Goal: Information Seeking & Learning: Learn about a topic

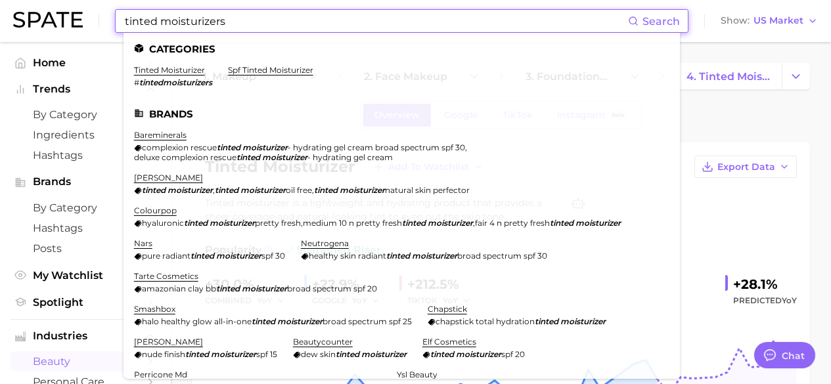
scroll to position [81, 0]
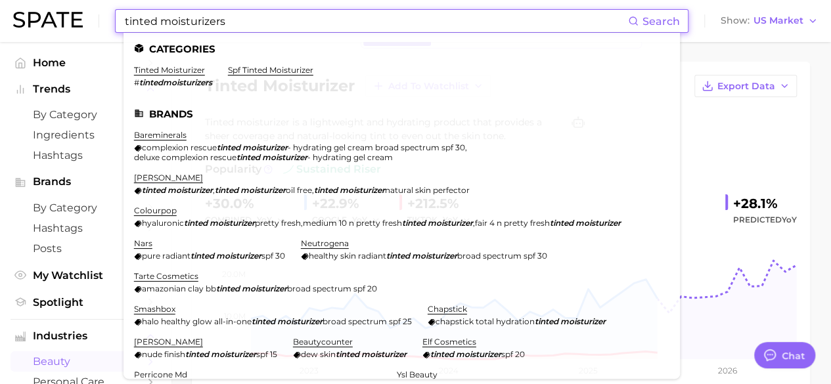
click at [227, 19] on input "tinted moisturizers" at bounding box center [376, 21] width 505 height 22
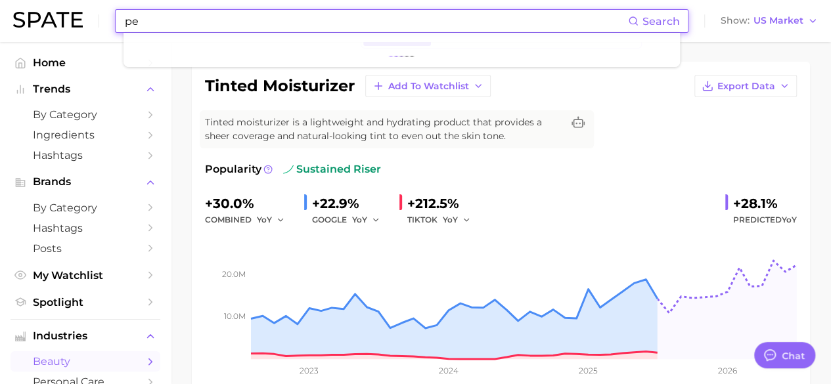
type input "p"
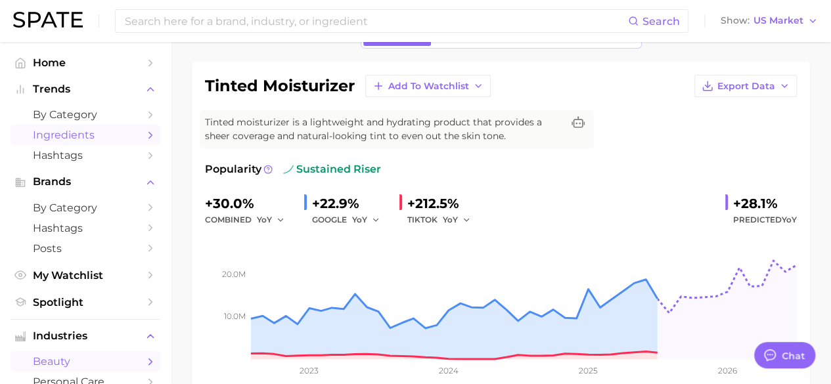
click at [145, 136] on icon "Sidebar" at bounding box center [151, 135] width 12 height 12
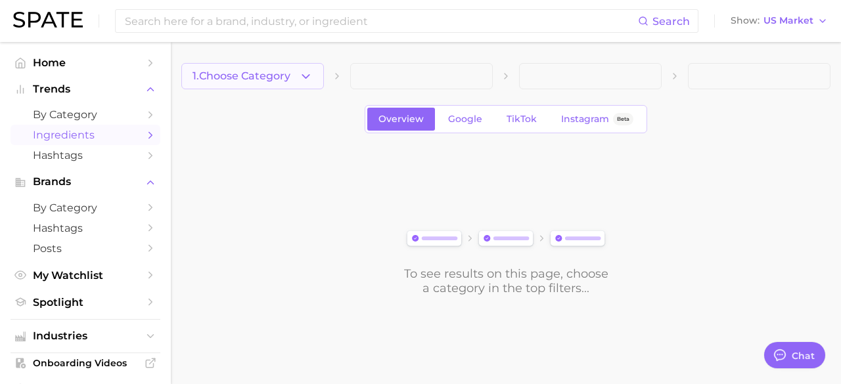
click at [302, 79] on icon "button" at bounding box center [306, 77] width 14 height 14
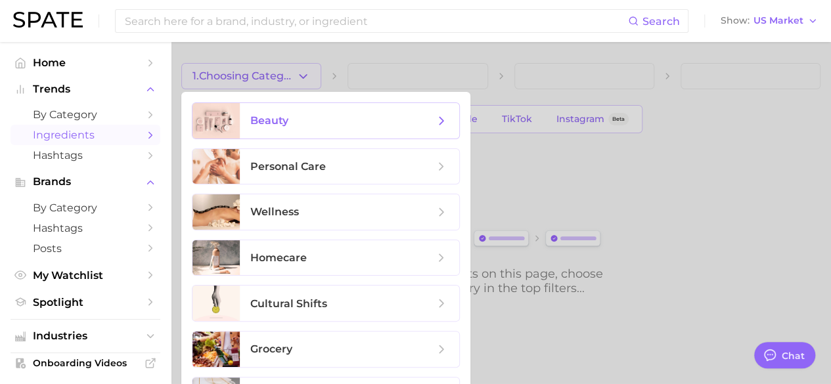
click at [315, 128] on span "beauty" at bounding box center [349, 120] width 219 height 35
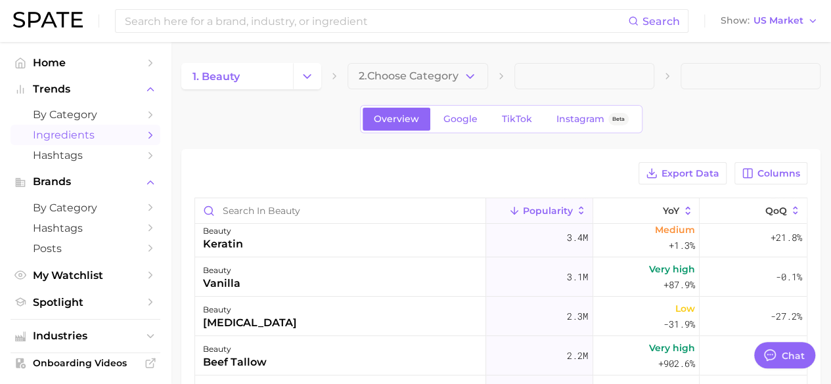
scroll to position [47, 0]
click at [464, 75] on icon "button" at bounding box center [470, 77] width 14 height 14
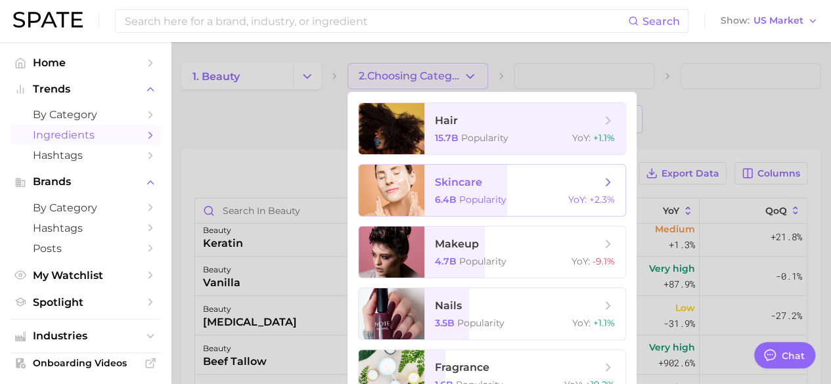
click at [473, 189] on span "skincare" at bounding box center [458, 182] width 47 height 12
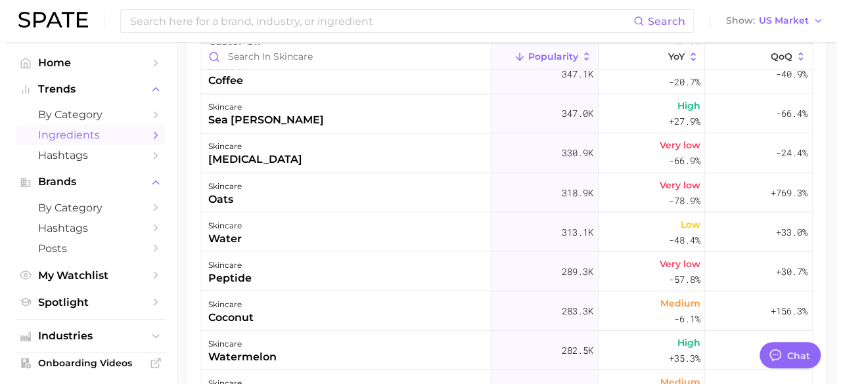
scroll to position [1161, 0]
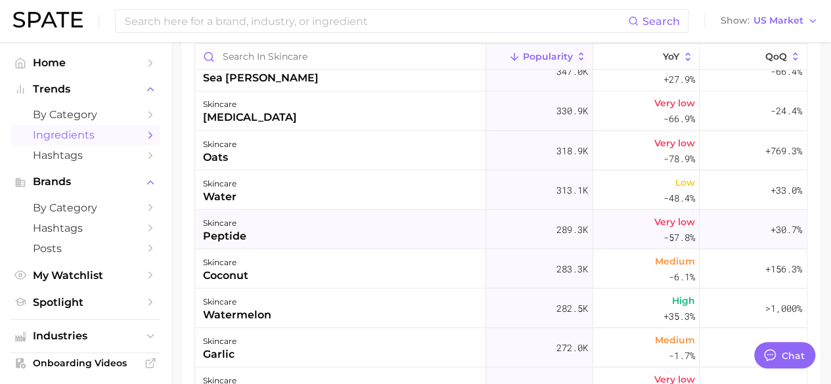
click at [480, 225] on div "skincare peptide" at bounding box center [340, 229] width 291 height 39
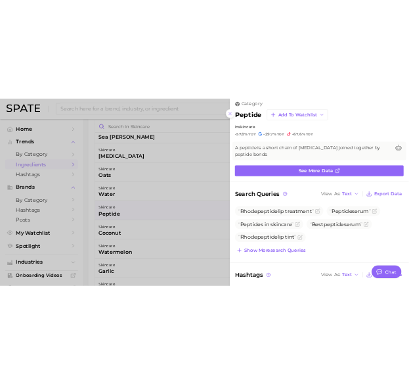
scroll to position [11, 0]
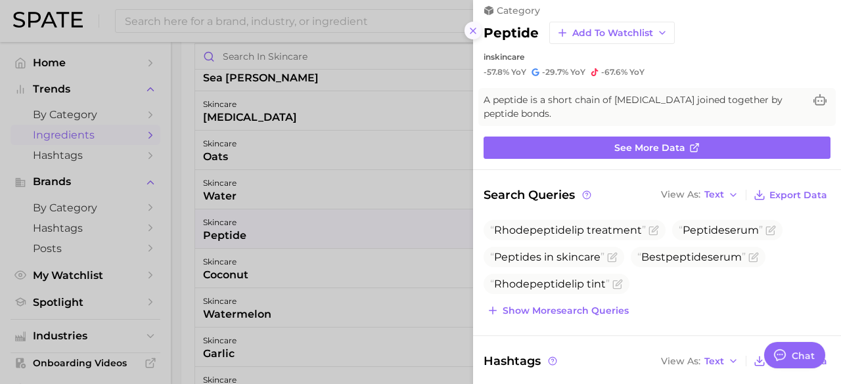
click at [480, 32] on button at bounding box center [473, 31] width 18 height 18
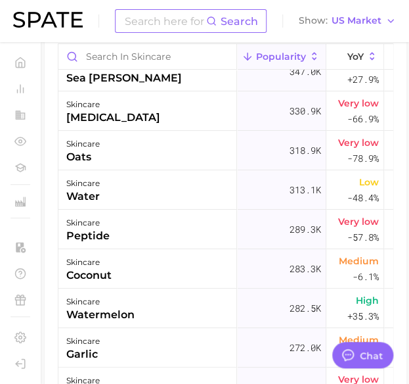
click at [140, 24] on input at bounding box center [165, 21] width 83 height 22
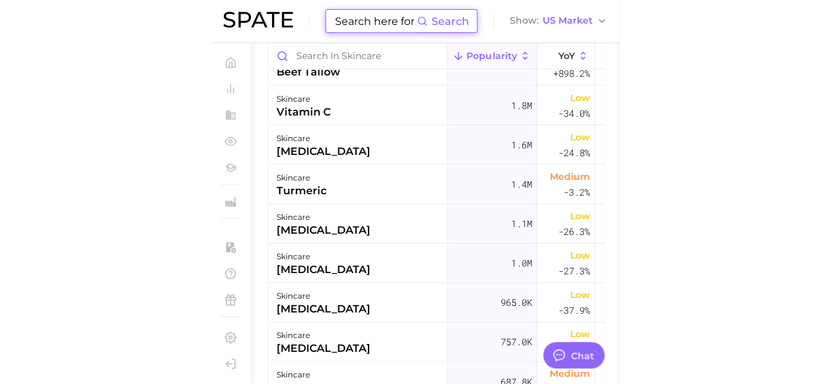
scroll to position [0, 0]
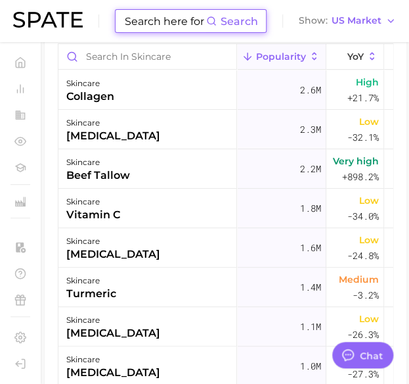
type textarea "x"
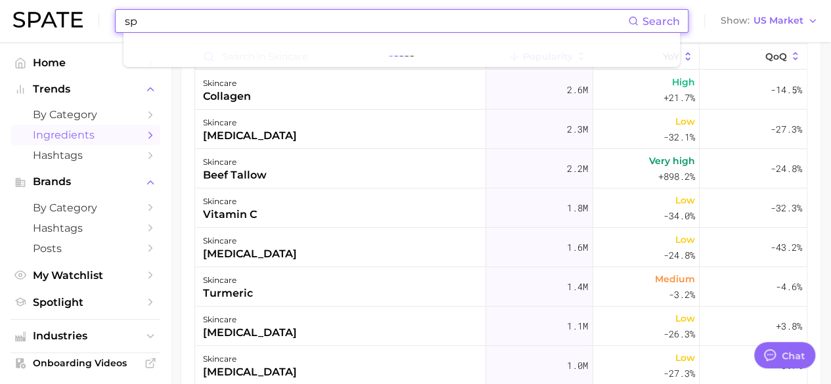
type input "s"
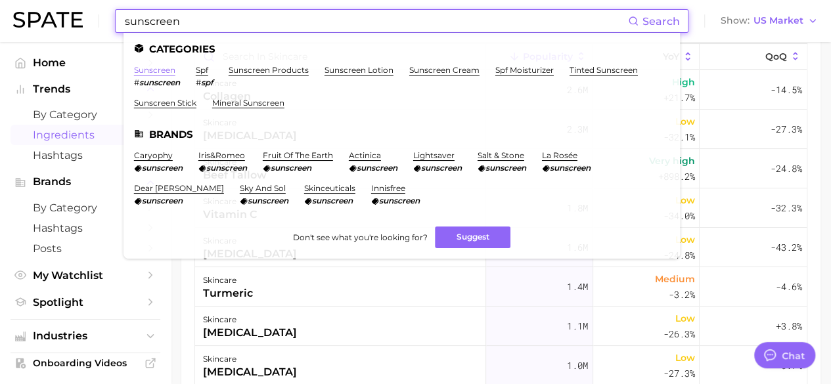
type input "sunscreen"
click at [160, 66] on link "sunscreen" at bounding box center [154, 70] width 41 height 10
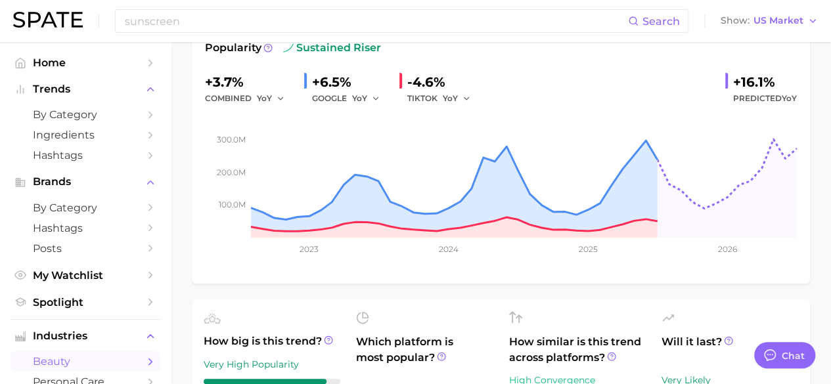
scroll to position [175, 0]
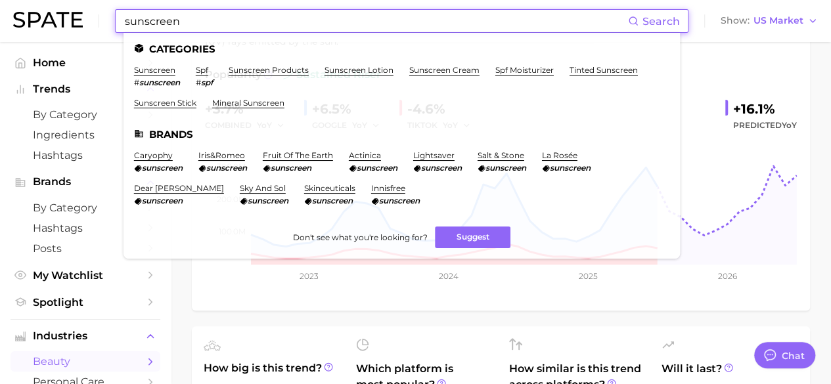
click at [234, 10] on input "sunscreen" at bounding box center [376, 21] width 505 height 22
click at [265, 70] on link "sunscreen products" at bounding box center [269, 70] width 80 height 10
type textarea "x"
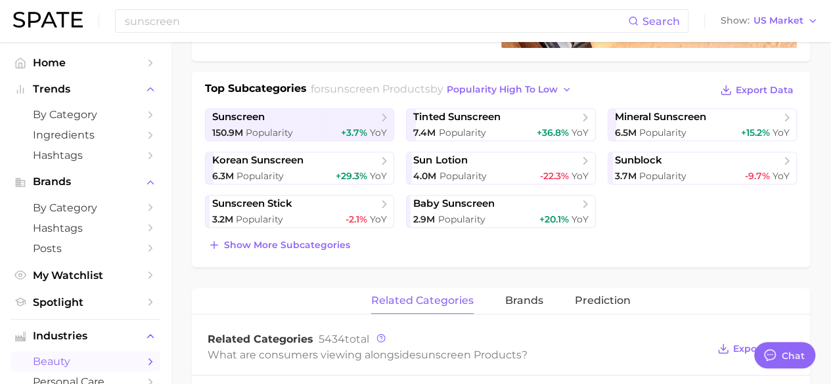
scroll to position [288, 0]
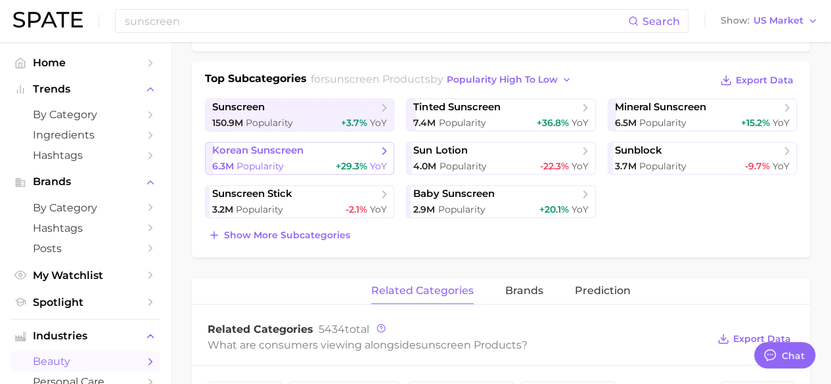
click at [381, 150] on icon at bounding box center [384, 151] width 13 height 13
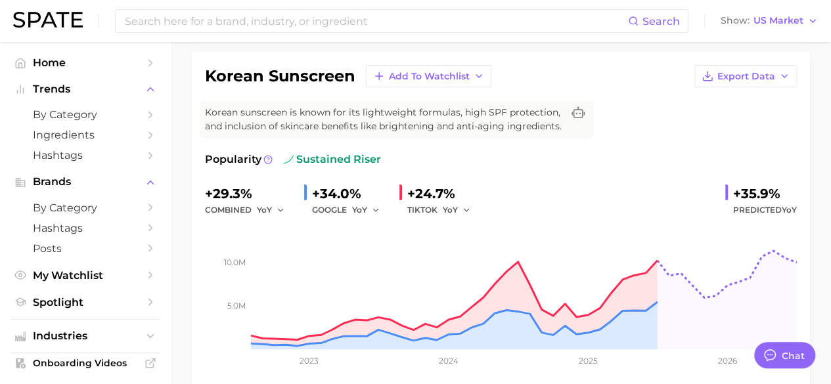
scroll to position [90, 0]
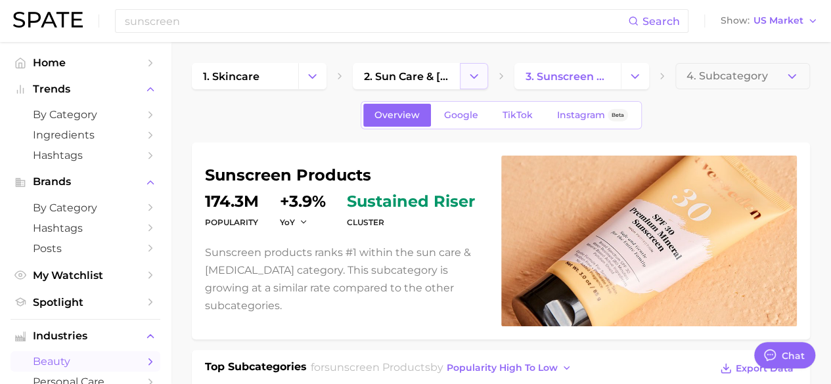
click at [482, 83] on button "Change Category" at bounding box center [474, 76] width 28 height 26
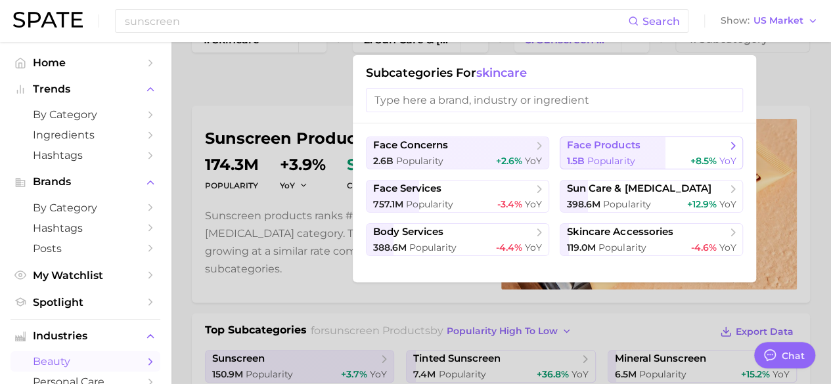
scroll to position [35, 0]
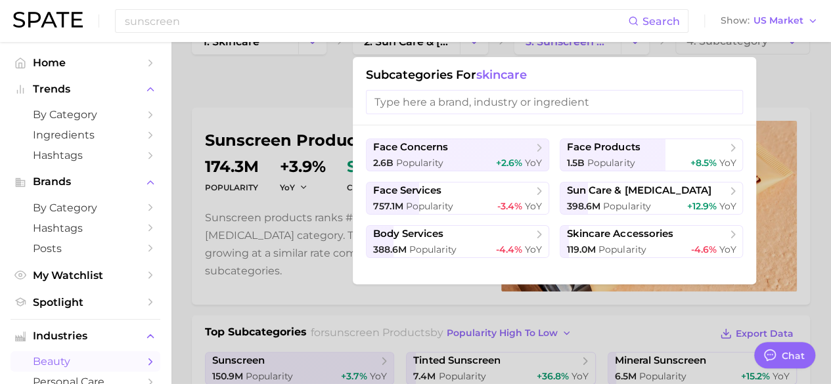
click at [277, 104] on div at bounding box center [415, 192] width 831 height 384
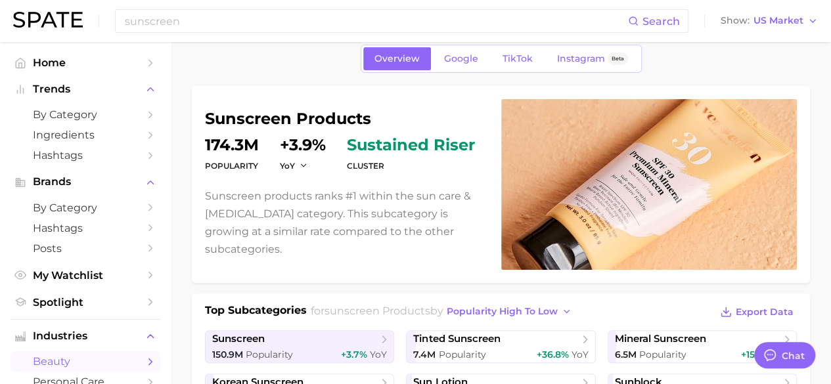
scroll to position [47, 0]
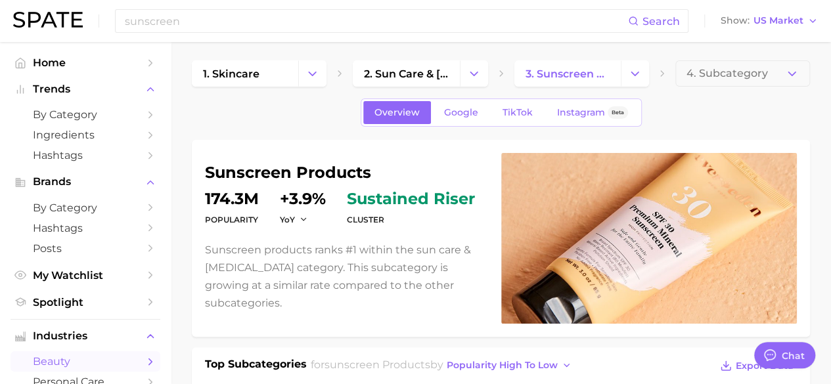
scroll to position [0, 0]
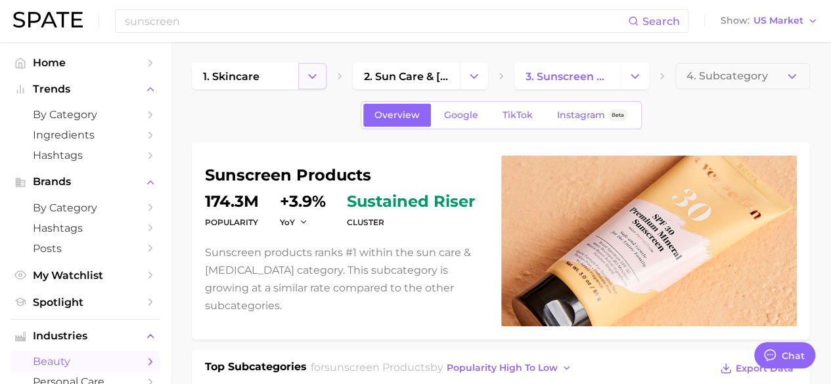
click at [317, 70] on icon "Change Category" at bounding box center [312, 77] width 14 height 14
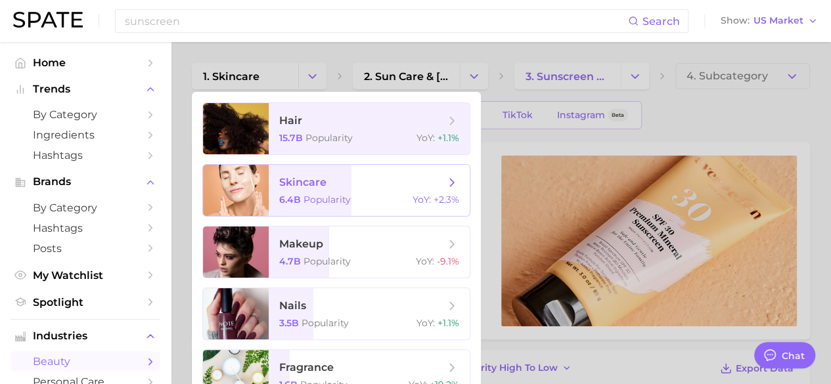
click at [311, 191] on span "skincare 6.4b Popularity YoY : +2.3%" at bounding box center [369, 190] width 201 height 51
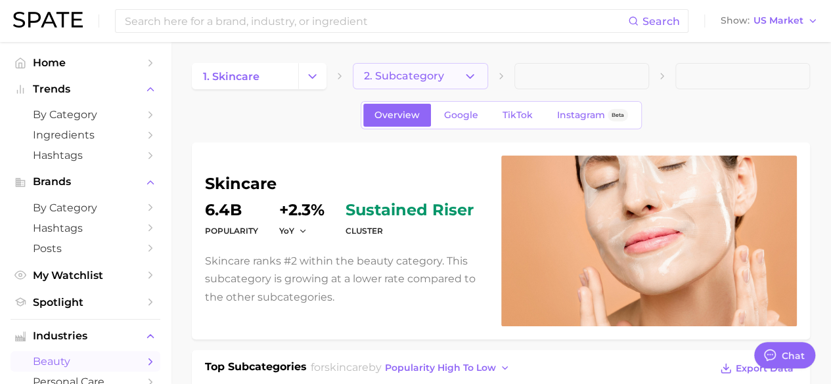
click at [460, 74] on button "2. Subcategory" at bounding box center [420, 76] width 135 height 26
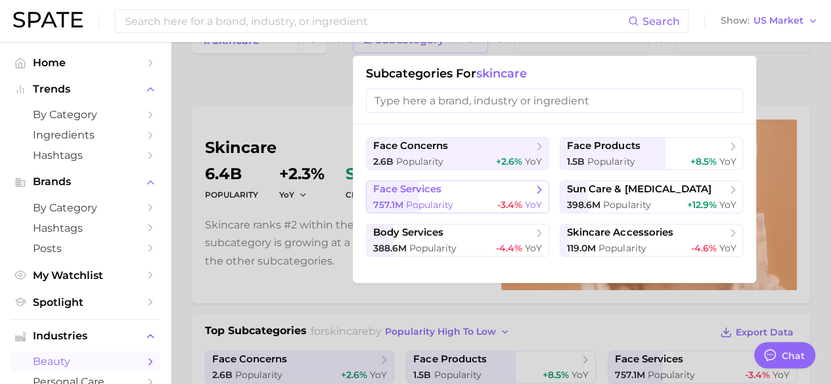
scroll to position [37, 0]
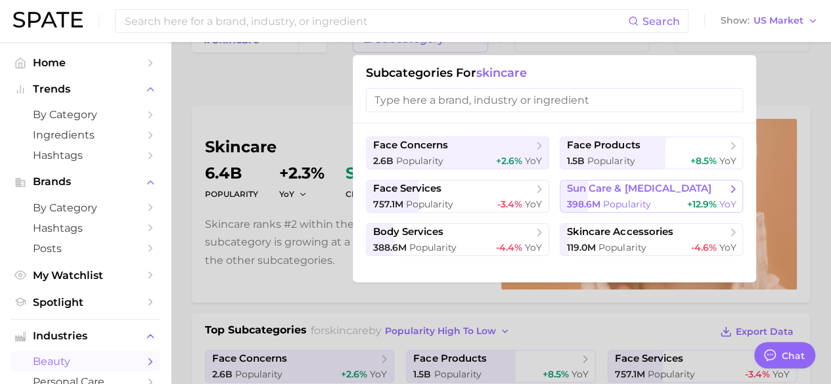
click at [598, 200] on span "398.6m" at bounding box center [584, 204] width 34 height 12
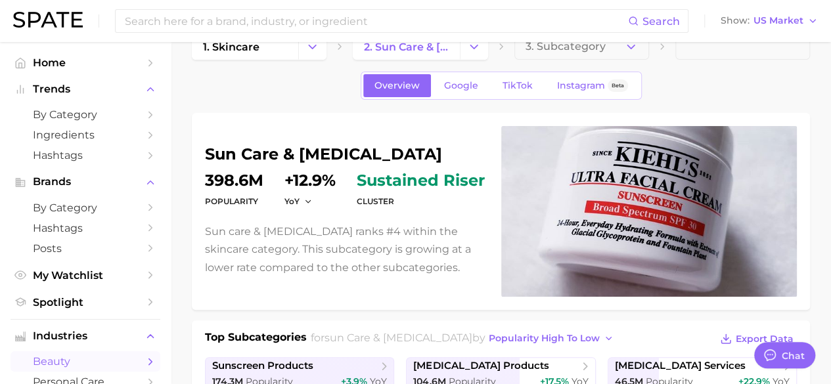
scroll to position [16, 0]
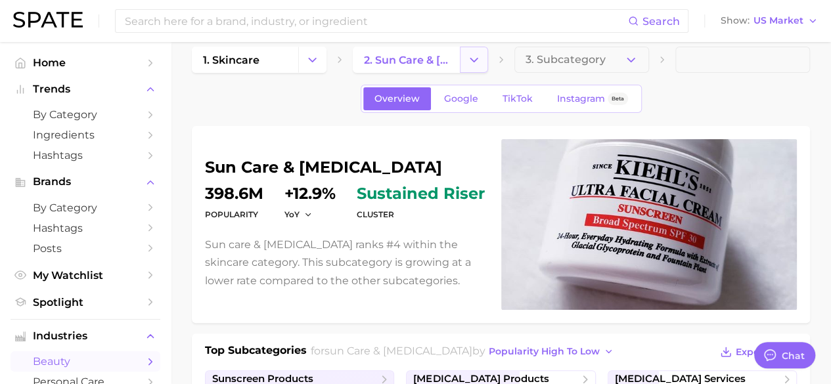
click at [473, 55] on icon "Change Category" at bounding box center [474, 60] width 14 height 14
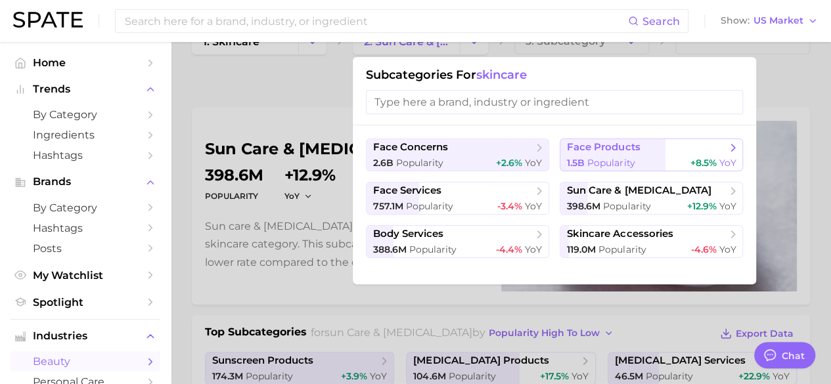
scroll to position [36, 0]
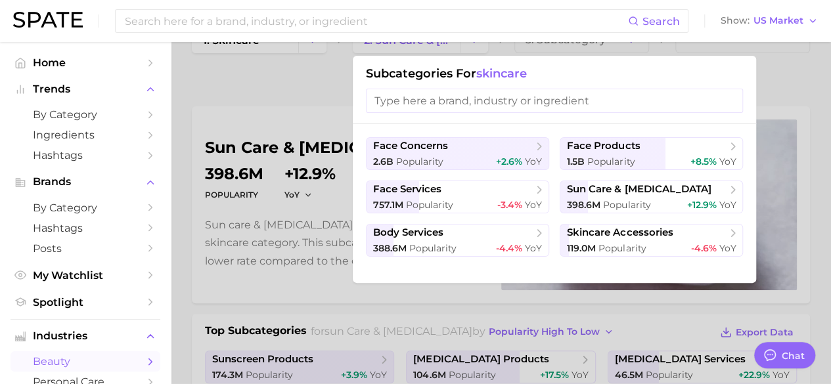
click at [241, 158] on div at bounding box center [415, 192] width 831 height 384
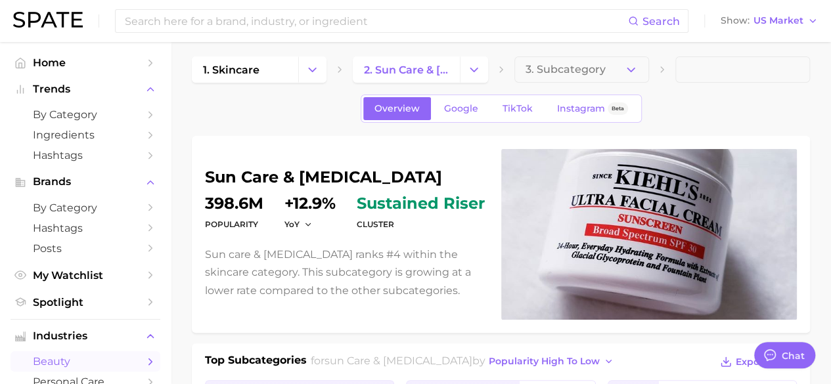
scroll to position [0, 0]
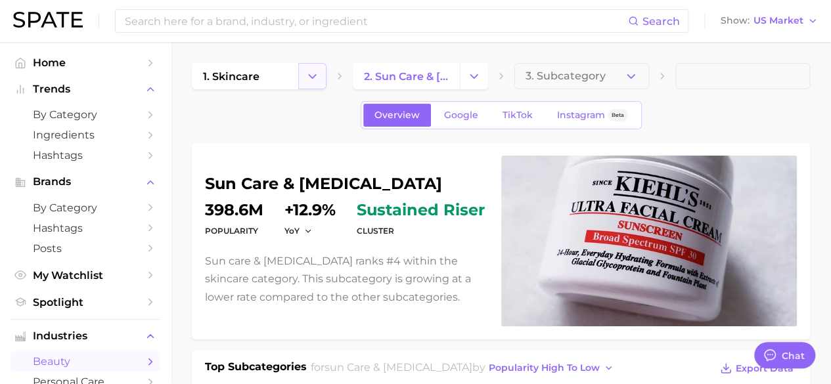
click at [313, 70] on icon "Change Category" at bounding box center [312, 77] width 14 height 14
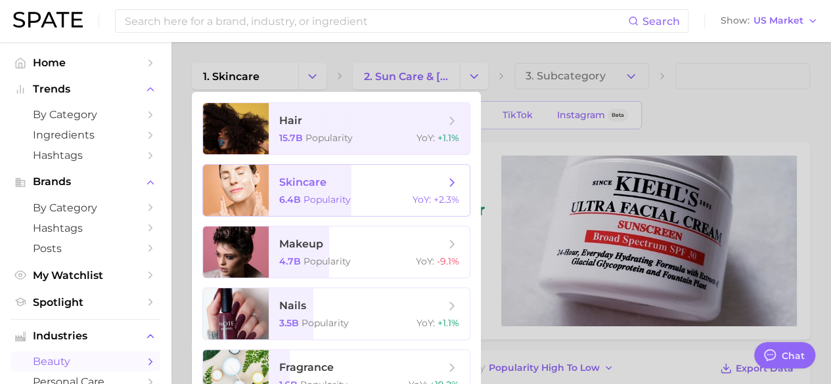
click at [321, 181] on span "skincare" at bounding box center [302, 182] width 47 height 12
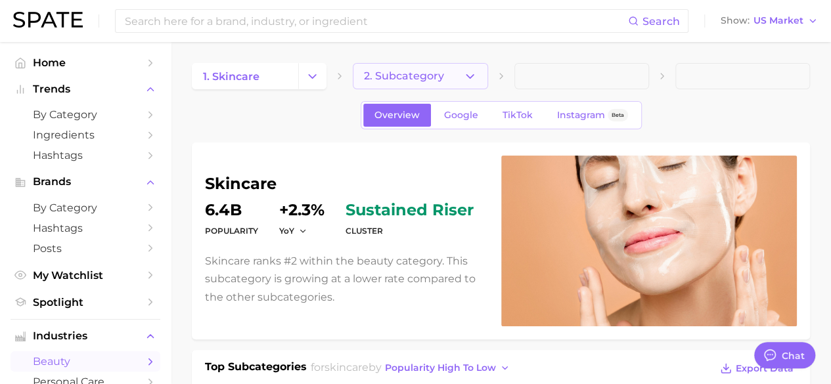
click at [480, 64] on button "2. Subcategory" at bounding box center [420, 76] width 135 height 26
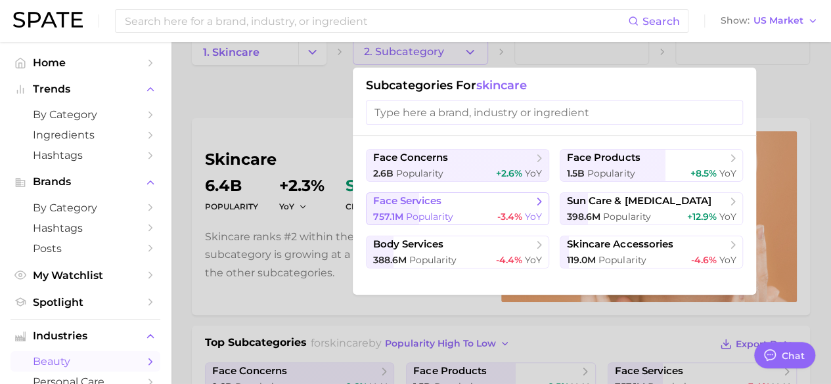
scroll to position [26, 0]
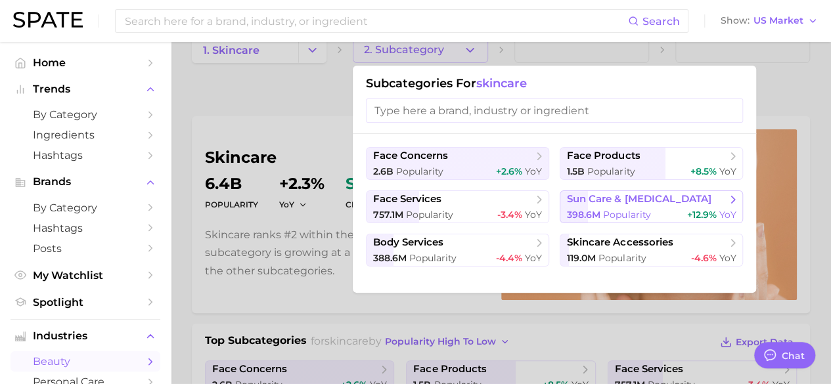
click at [621, 196] on span "sun care & [MEDICAL_DATA]" at bounding box center [639, 199] width 144 height 12
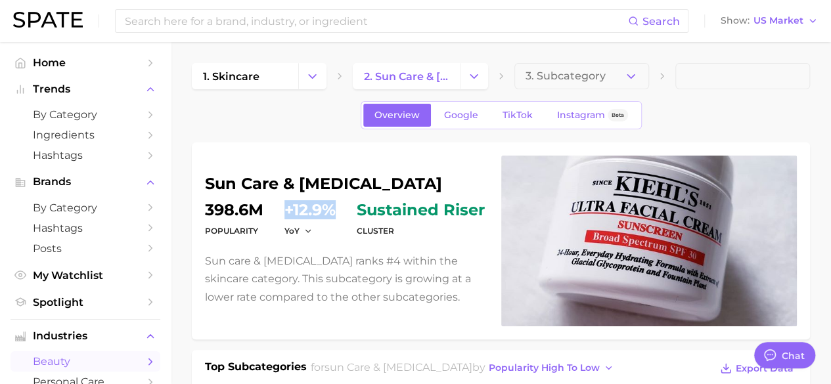
drag, startPoint x: 286, startPoint y: 219, endPoint x: 332, endPoint y: 215, distance: 46.2
click at [332, 215] on dd "+12.9%" at bounding box center [309, 210] width 51 height 16
copy dd "+12.9%"
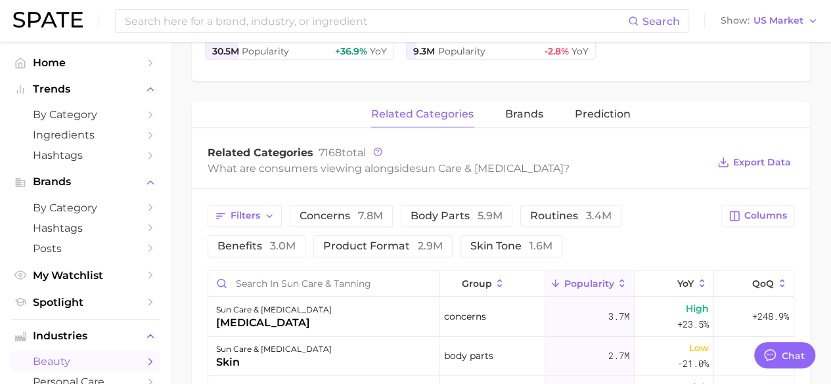
scroll to position [390, 0]
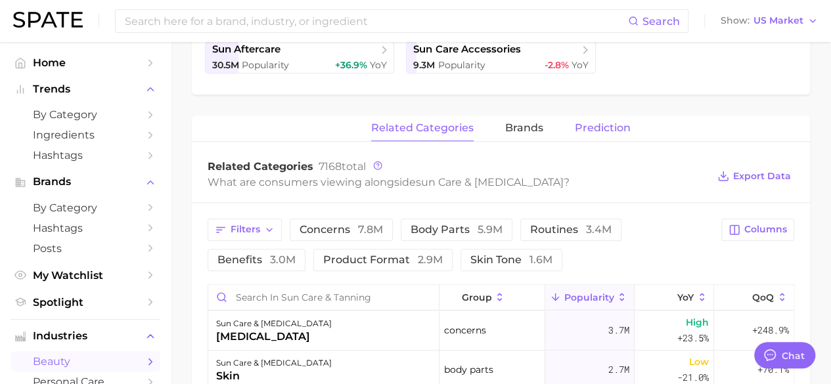
click at [593, 137] on button "Prediction" at bounding box center [603, 129] width 56 height 26
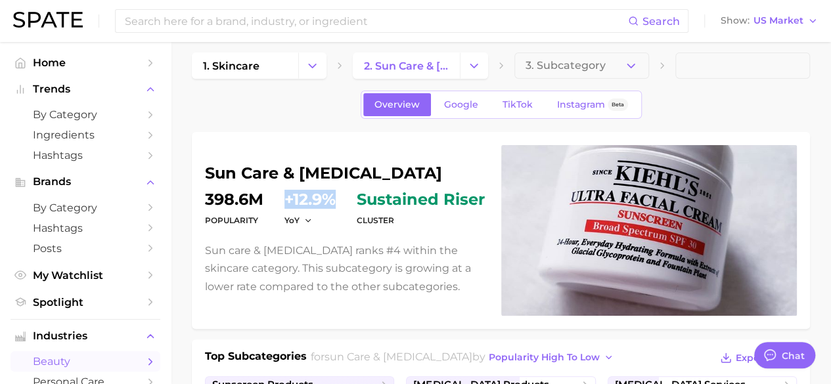
scroll to position [0, 0]
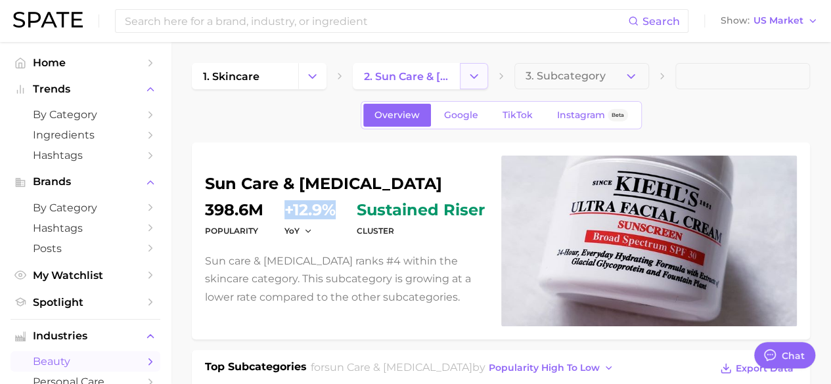
click at [476, 78] on icon "Change Category" at bounding box center [474, 77] width 14 height 14
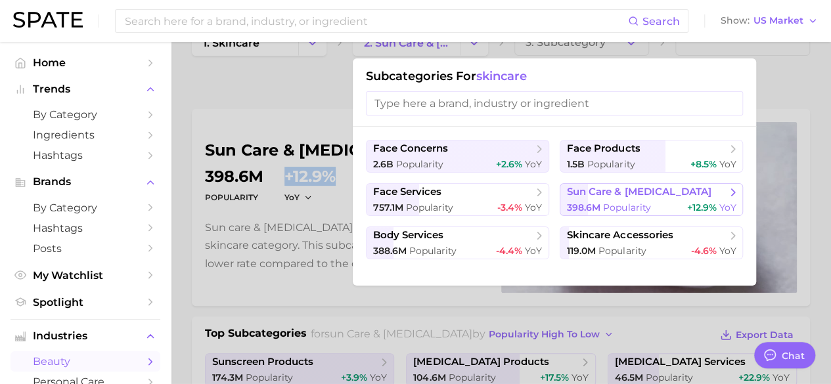
scroll to position [39, 0]
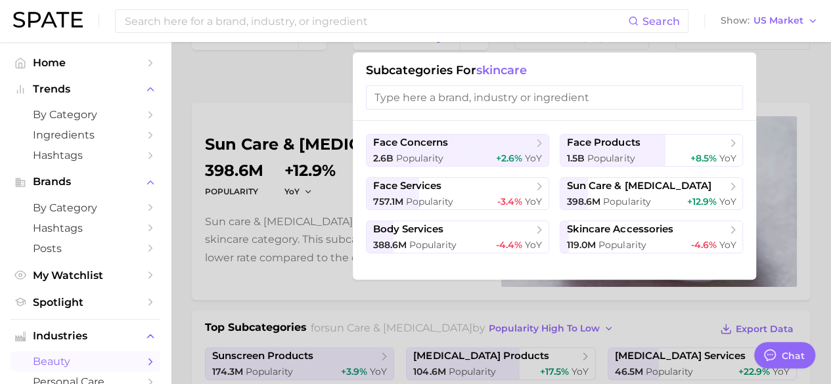
click at [245, 72] on div at bounding box center [415, 192] width 831 height 384
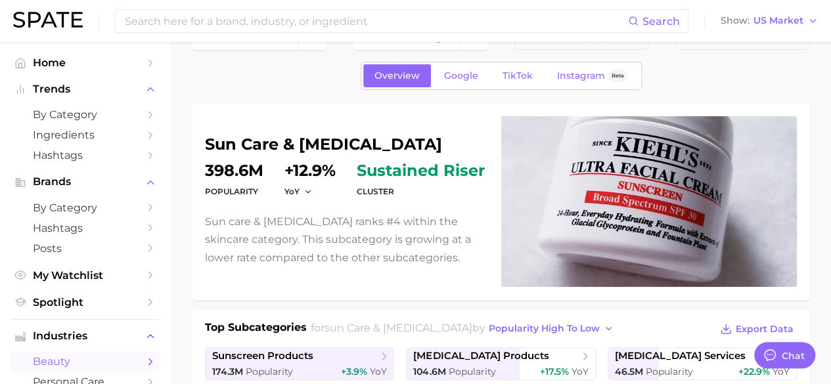
scroll to position [0, 0]
